Goal: Transaction & Acquisition: Purchase product/service

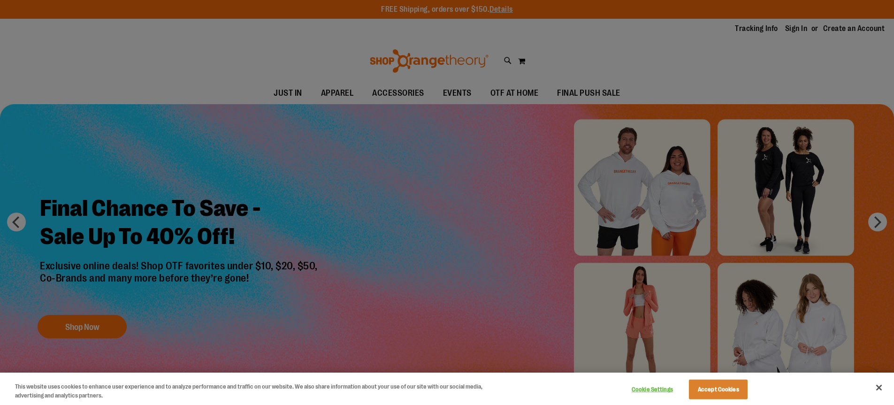
type input "**********"
click at [880, 386] on button "Close" at bounding box center [879, 387] width 21 height 21
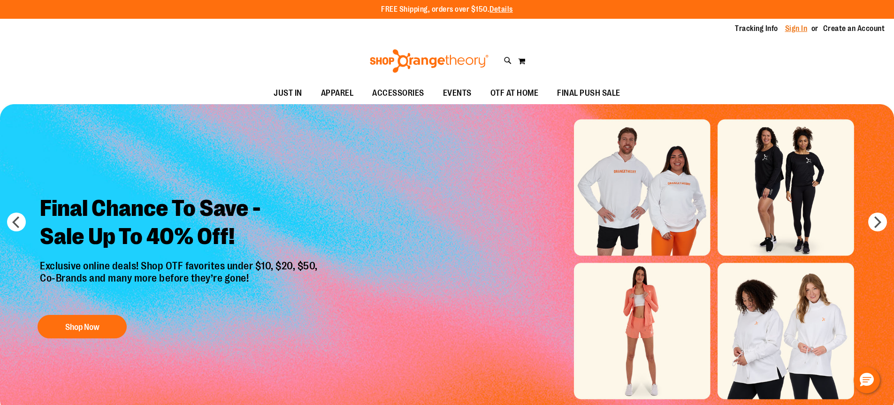
click at [800, 27] on link "Sign In" at bounding box center [796, 28] width 23 height 10
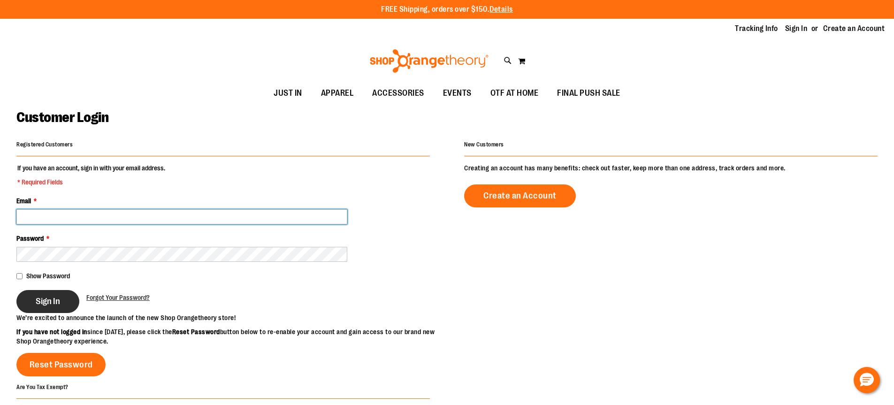
type input "**********"
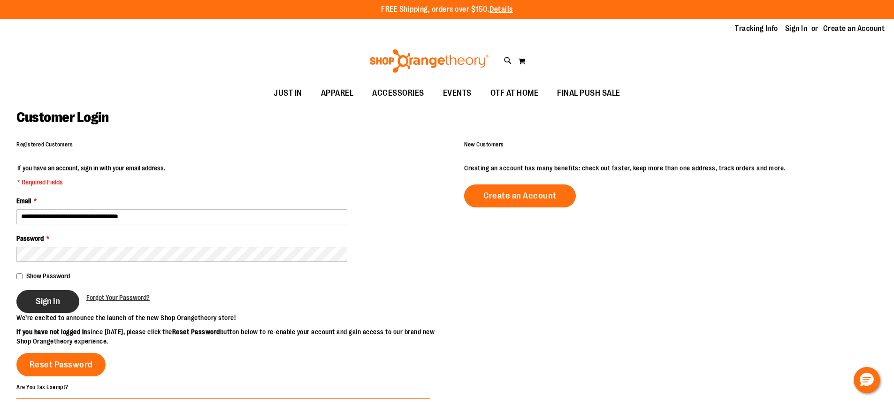
type input "**********"
click at [41, 305] on span "Sign In" at bounding box center [48, 301] width 24 height 10
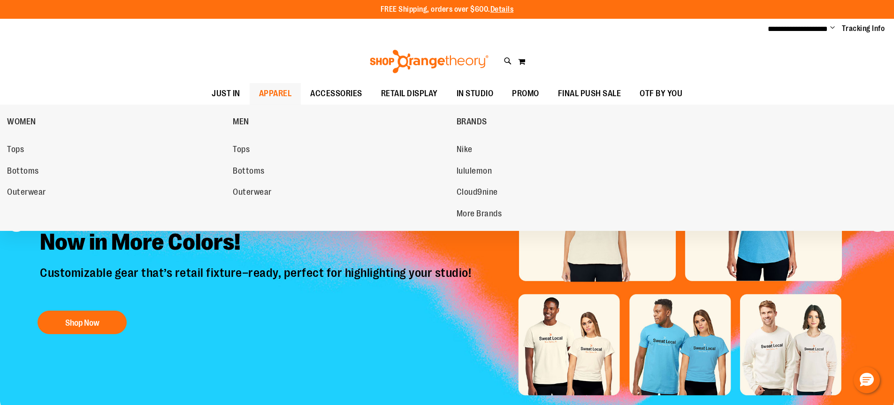
type input "**********"
click at [278, 92] on span "APPAREL" at bounding box center [275, 93] width 33 height 21
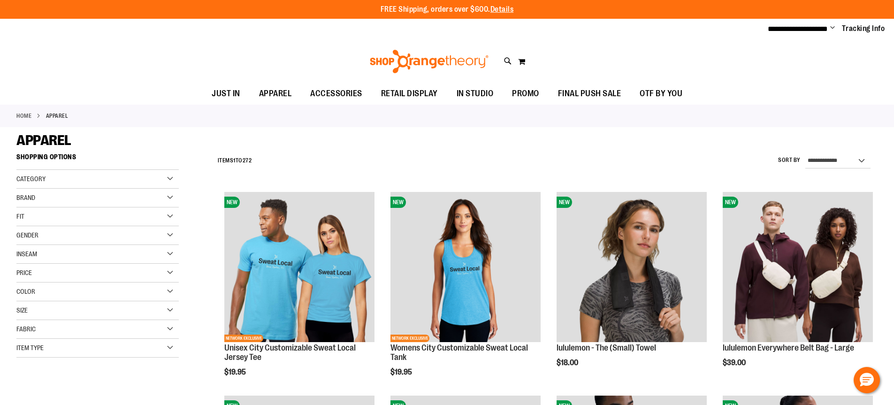
type input "**********"
click at [173, 178] on div "Category" at bounding box center [97, 179] width 162 height 19
click at [503, 60] on div "Toggle Nav Search Popular Suggestions Advanced Search" at bounding box center [447, 61] width 894 height 43
click at [508, 60] on icon at bounding box center [508, 61] width 8 height 11
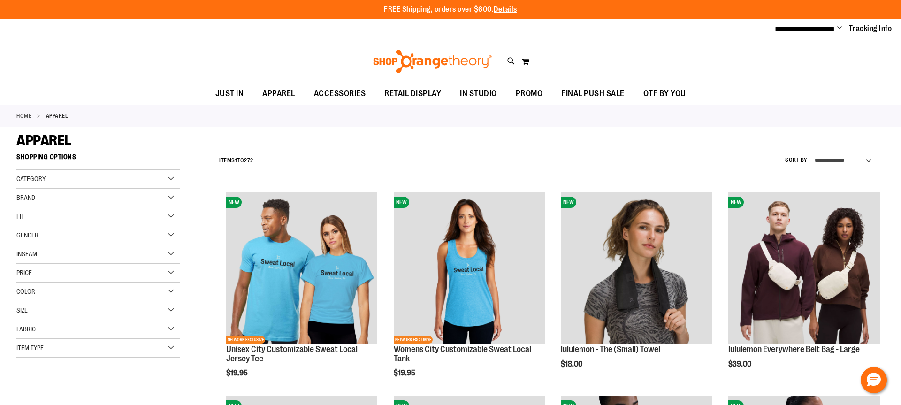
click at [428, 46] on input "Search" at bounding box center [450, 53] width 715 height 31
type input "*****"
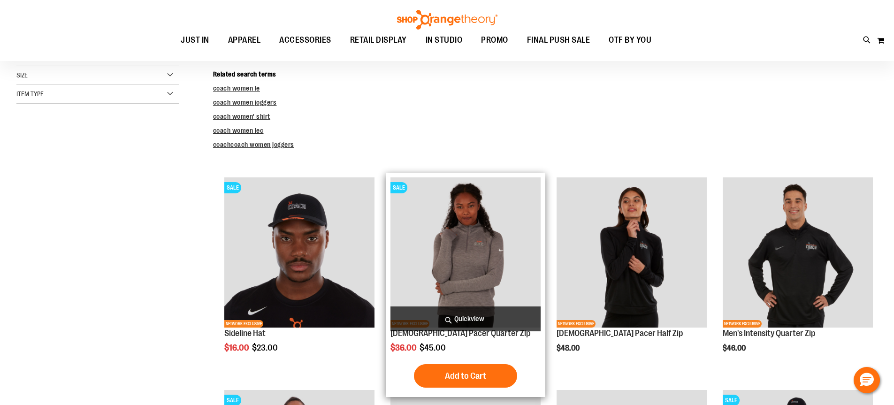
scroll to position [94, 0]
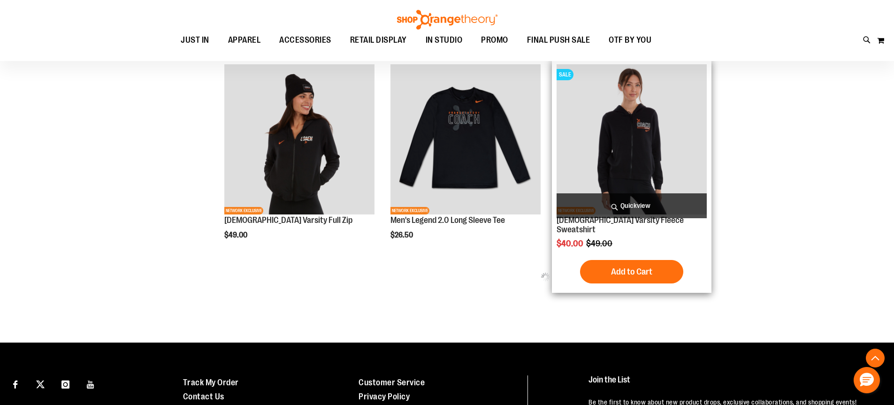
scroll to position [769, 0]
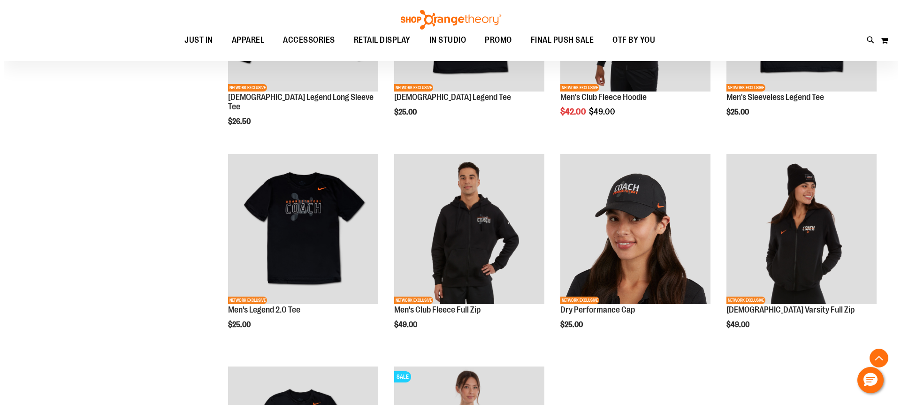
scroll to position [1375, 0]
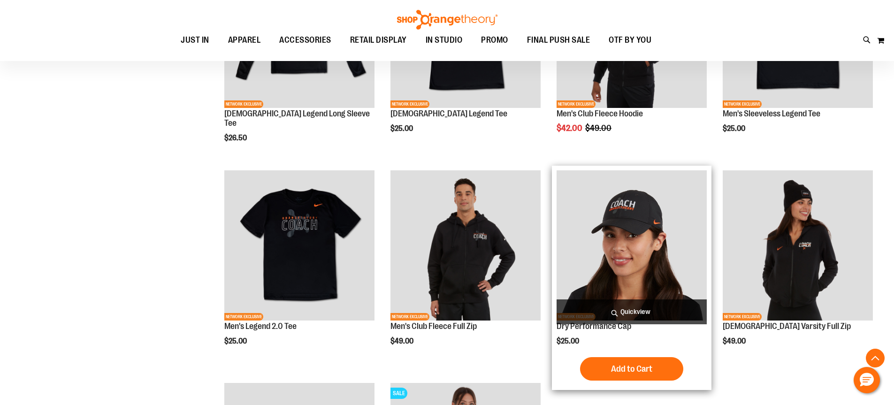
type input "**********"
click at [626, 303] on span "Quickview" at bounding box center [632, 311] width 150 height 25
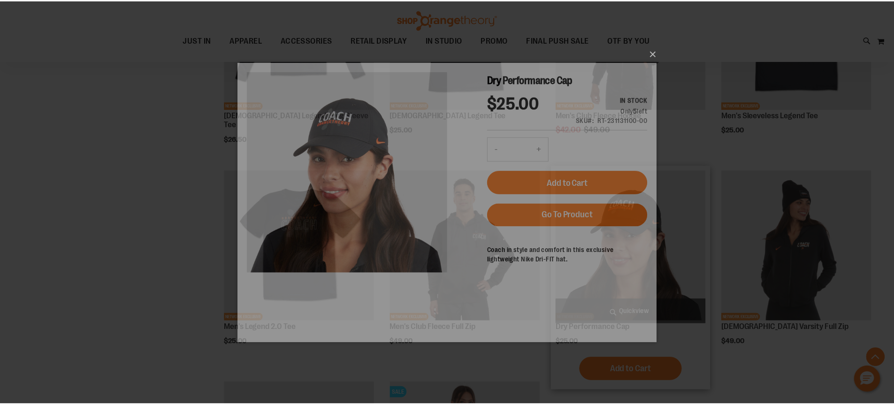
scroll to position [0, 0]
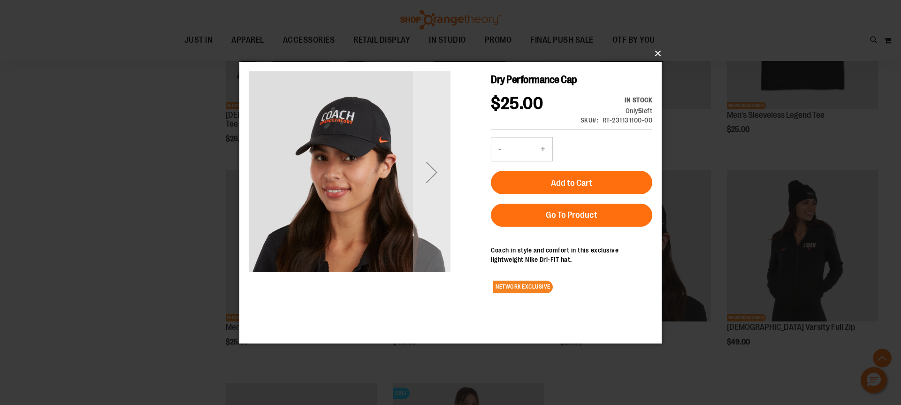
click at [657, 55] on button "×" at bounding box center [453, 53] width 422 height 21
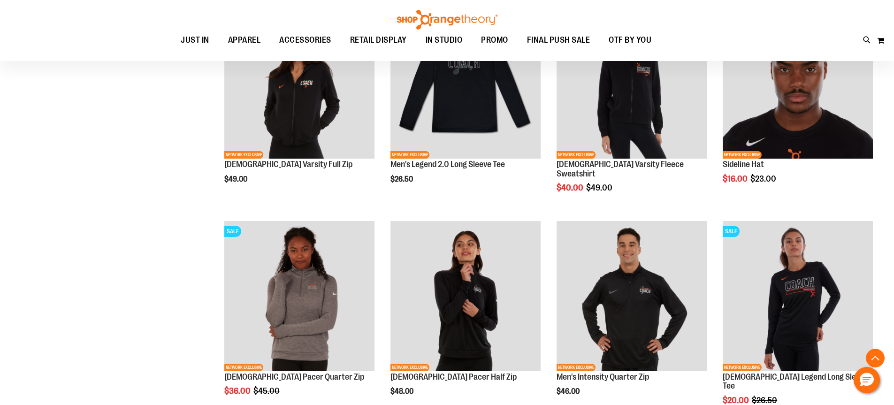
scroll to position [859, 0]
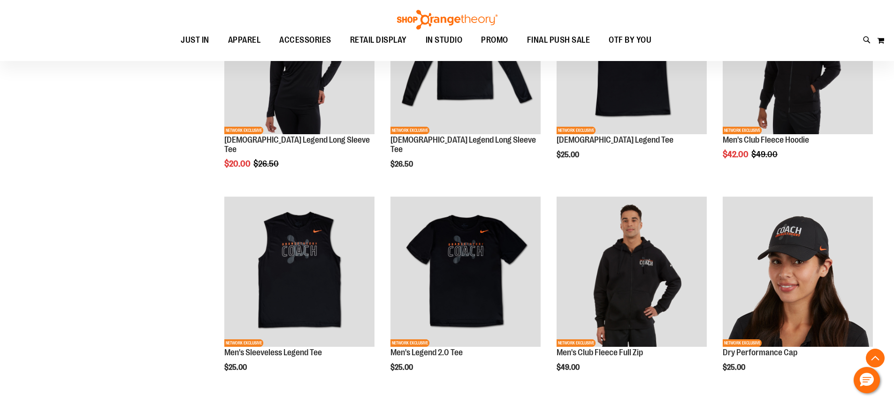
scroll to position [516, 0]
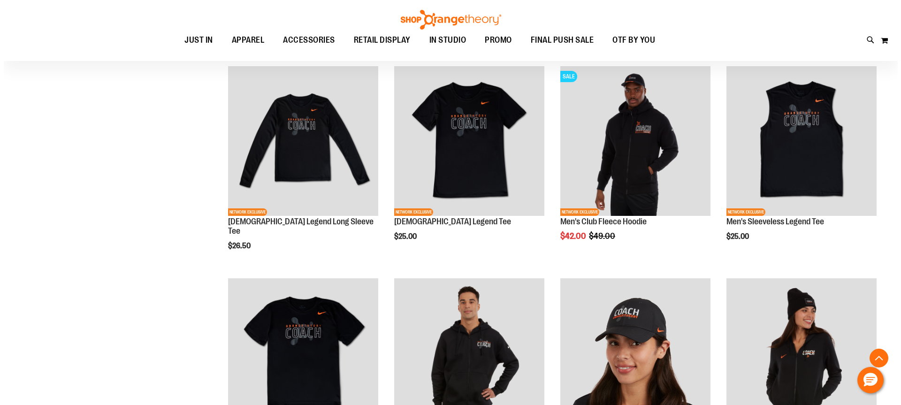
scroll to position [1267, 0]
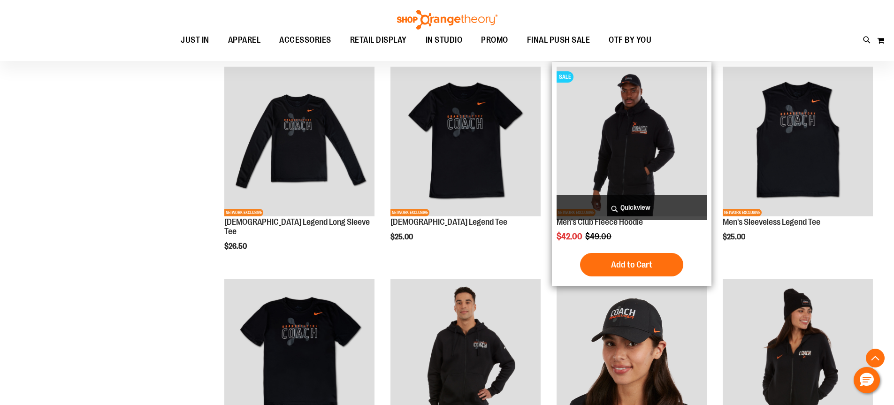
click at [629, 208] on span "Quickview" at bounding box center [632, 207] width 150 height 25
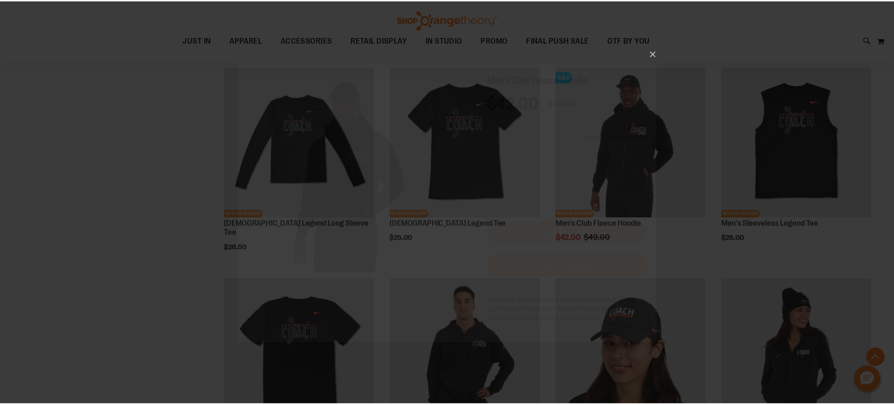
scroll to position [0, 0]
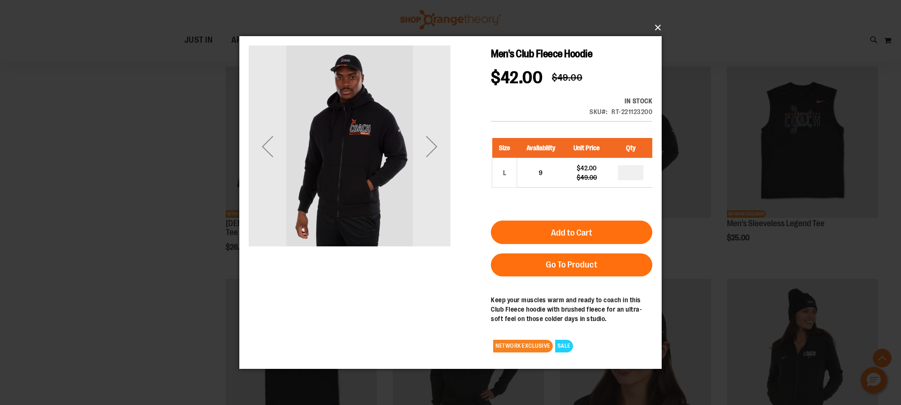
click at [661, 26] on button "×" at bounding box center [453, 27] width 422 height 21
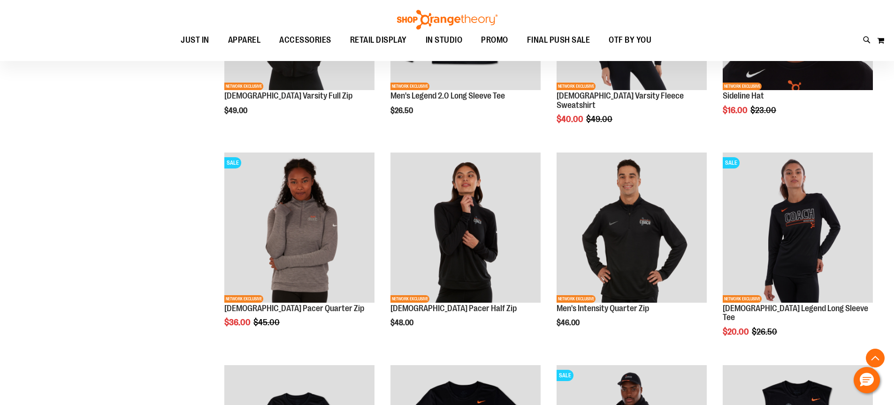
scroll to position [985, 0]
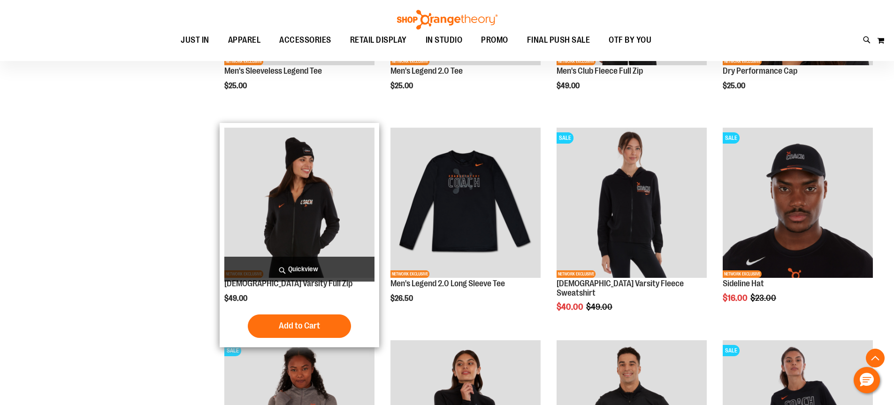
scroll to position [797, 0]
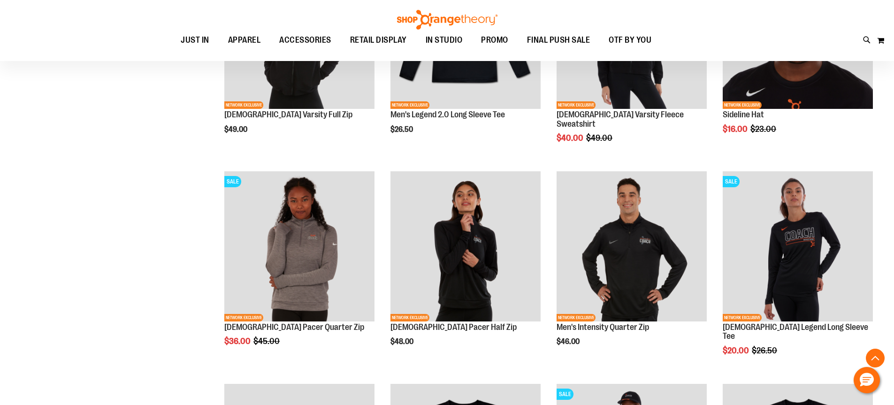
scroll to position [1032, 0]
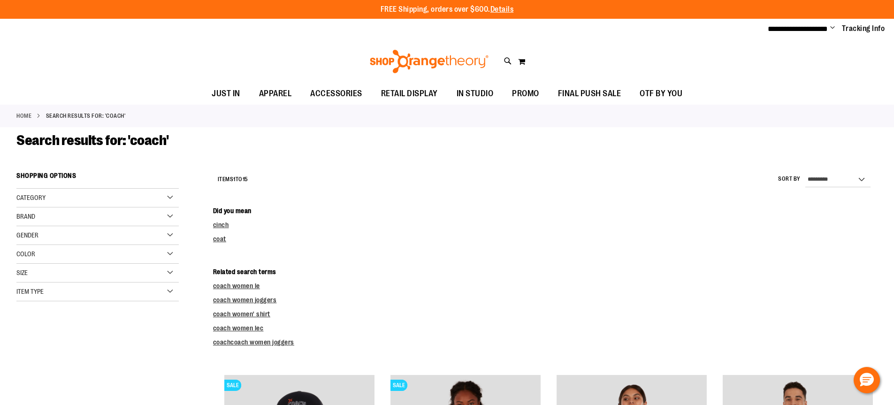
click at [169, 192] on div "Category" at bounding box center [97, 198] width 162 height 19
click at [22, 216] on link "IN STUDIO" at bounding box center [92, 217] width 156 height 10
click at [25, 197] on span "Clear All" at bounding box center [28, 201] width 24 height 8
click at [94, 197] on div "Category" at bounding box center [97, 198] width 162 height 19
click at [23, 227] on link "FINAL PUSH SALE" at bounding box center [92, 227] width 156 height 10
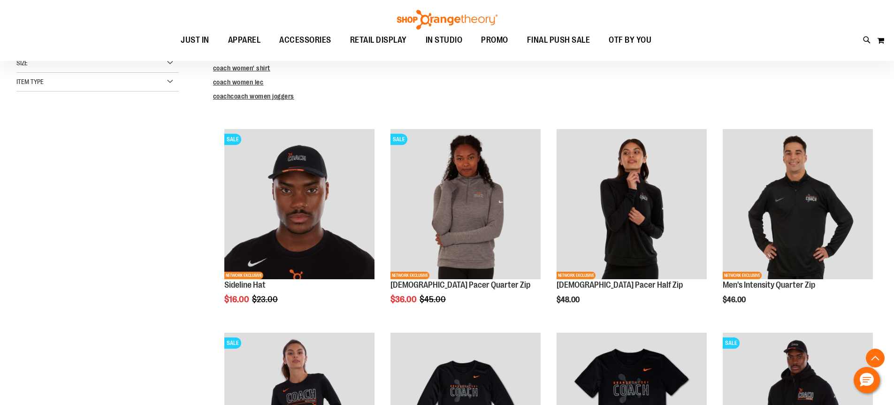
scroll to position [167, 0]
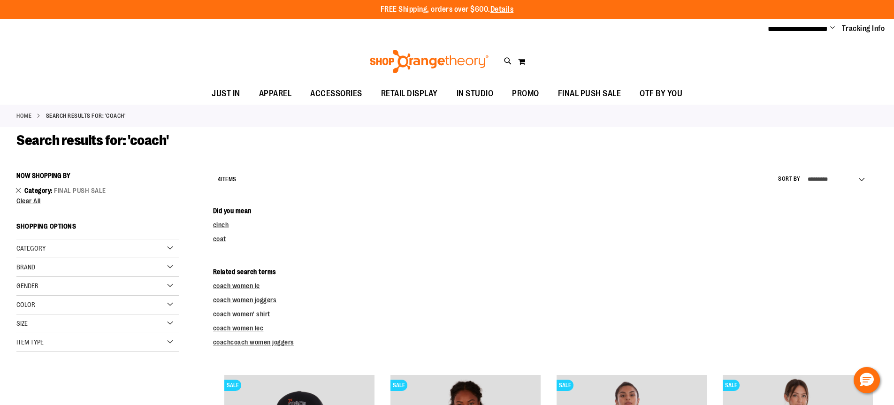
click at [17, 190] on link "Remove This Item" at bounding box center [18, 189] width 6 height 9
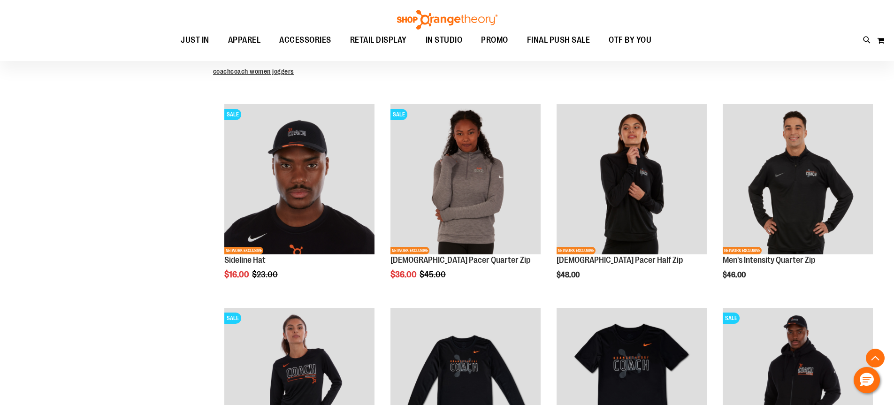
scroll to position [167, 0]
